Goal: Check status

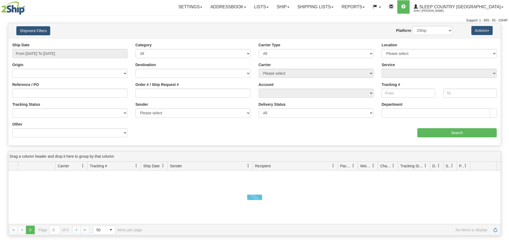
click at [36, 30] on button "Shipment Filters" at bounding box center [33, 30] width 34 height 9
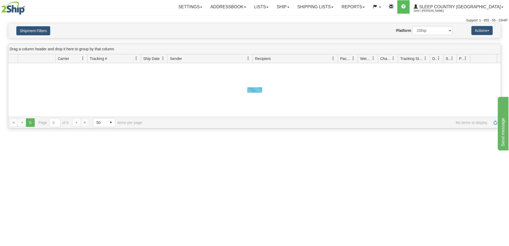
click at [36, 30] on button "Shipment Filters" at bounding box center [33, 30] width 34 height 9
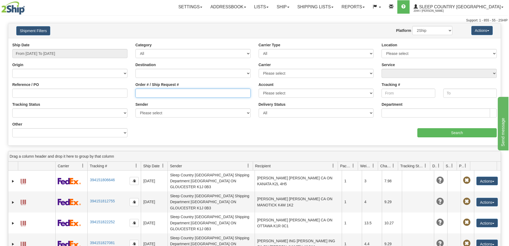
click at [172, 95] on input "Order # / Ship Request #" at bounding box center [193, 92] width 115 height 9
paste input "9000I158275"
type input "9000I158275"
click at [90, 52] on input "From [DATE] To [DATE]" at bounding box center [69, 53] width 115 height 9
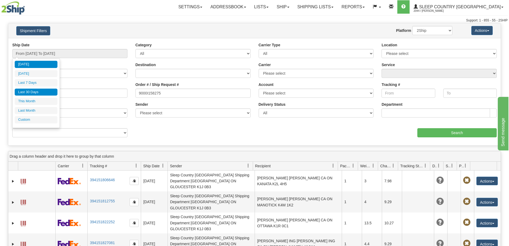
click at [40, 91] on li "Last 30 Days" at bounding box center [36, 91] width 43 height 7
type input "From [DATE] To [DATE]"
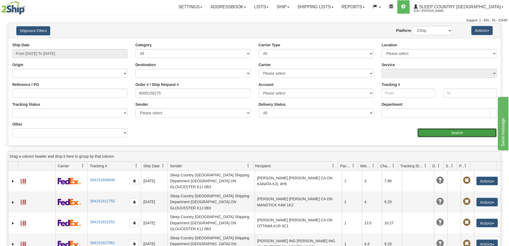
click at [429, 130] on input "Search" at bounding box center [457, 132] width 79 height 9
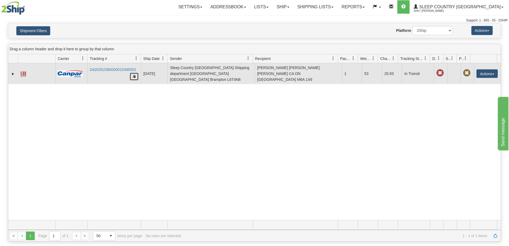
click at [136, 76] on button "button" at bounding box center [134, 76] width 9 height 8
